Goal: Task Accomplishment & Management: Use online tool/utility

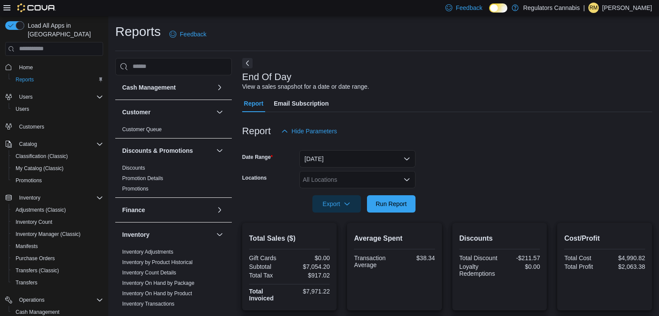
scroll to position [123, 0]
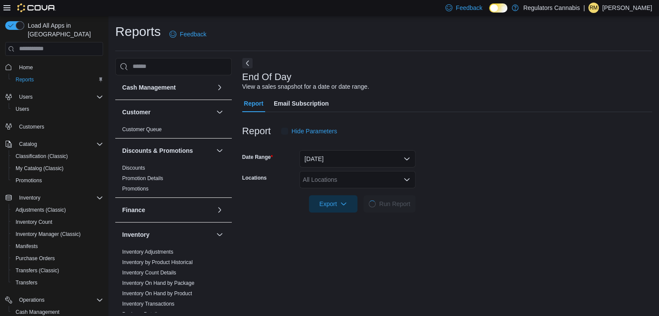
scroll to position [3, 0]
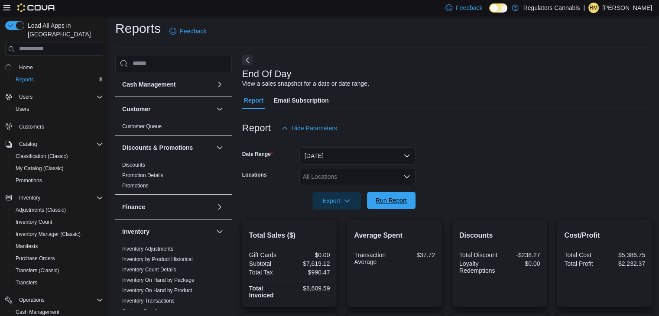
click at [409, 203] on span "Run Report" at bounding box center [391, 200] width 38 height 17
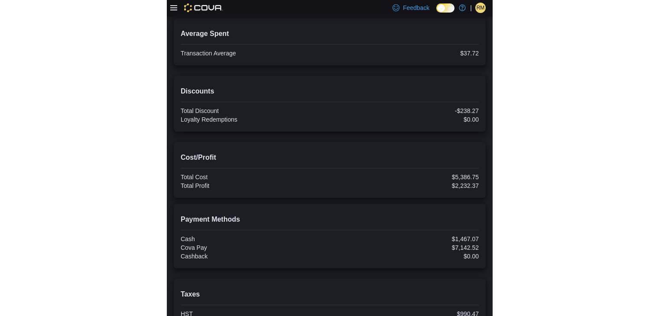
scroll to position [261, 0]
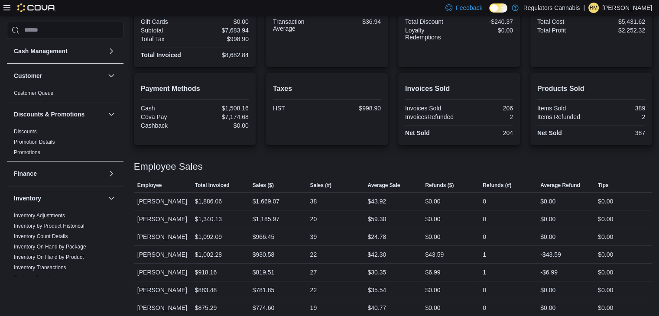
scroll to position [261, 0]
